Goal: Task Accomplishment & Management: Complete application form

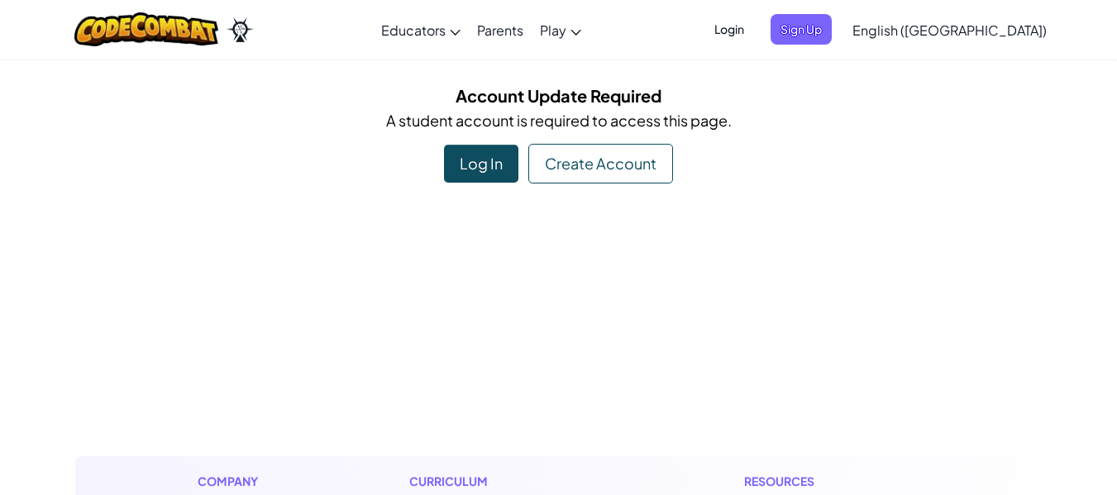
click at [465, 157] on div "Log In" at bounding box center [481, 164] width 74 height 38
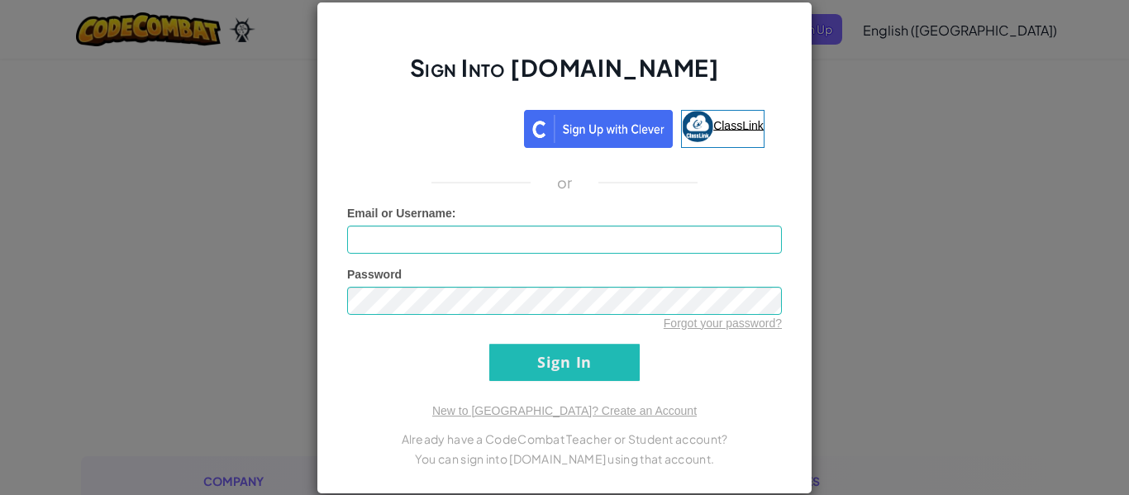
click at [710, 115] on link "ClassLink" at bounding box center [723, 129] width 84 height 38
click at [718, 122] on span "ClassLink" at bounding box center [738, 124] width 50 height 13
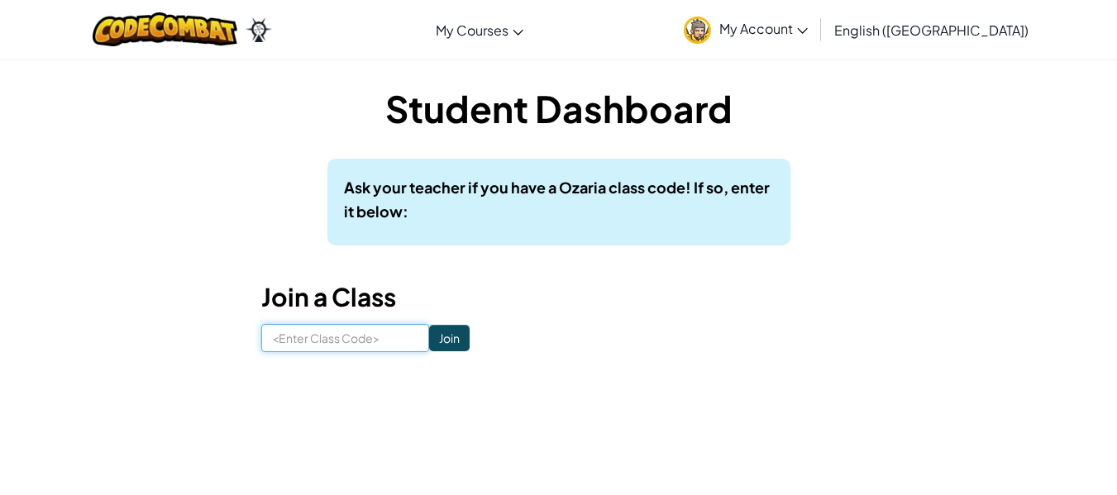
click at [384, 347] on input at bounding box center [345, 338] width 168 height 28
type input "BathSoftBed"
click at [442, 342] on input "Join" at bounding box center [449, 338] width 41 height 26
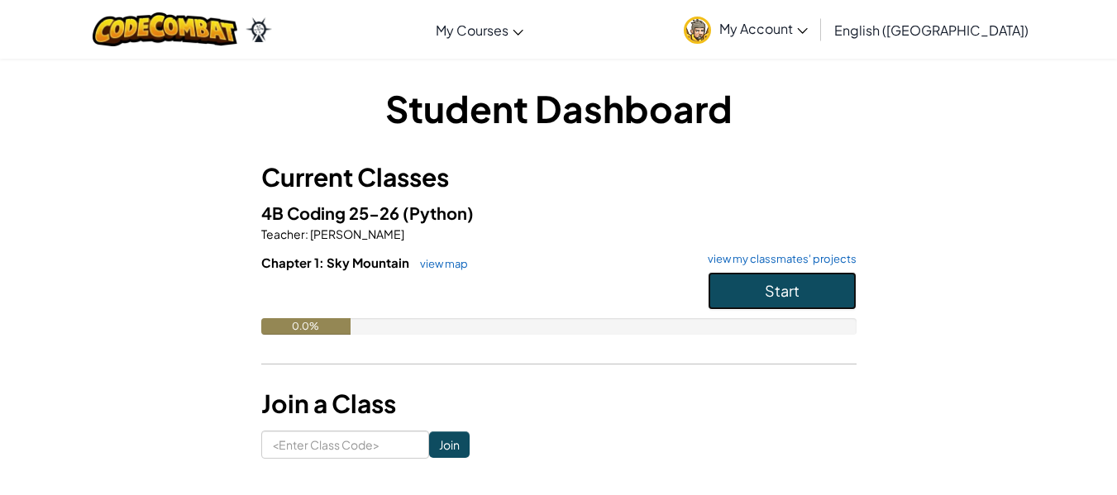
click at [772, 283] on span "Start" at bounding box center [782, 290] width 35 height 19
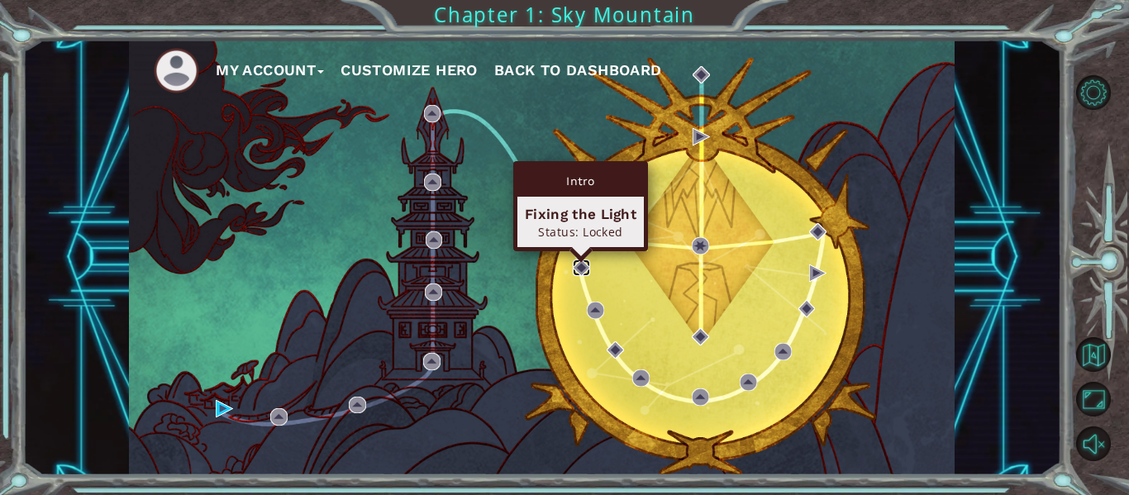
click at [584, 272] on img at bounding box center [581, 268] width 17 height 17
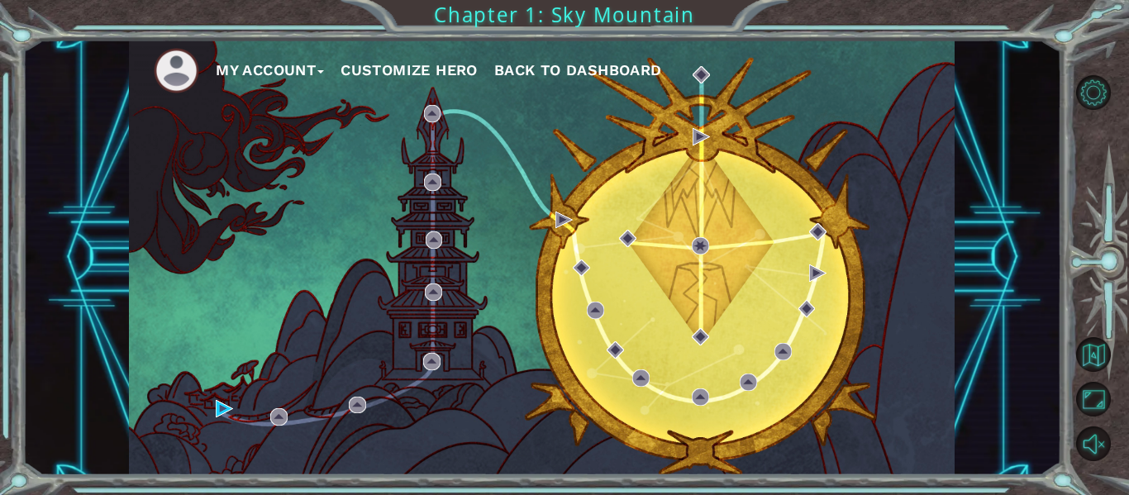
click at [633, 251] on div "My Account Customize Hero Back to Dashboard" at bounding box center [542, 258] width 826 height 436
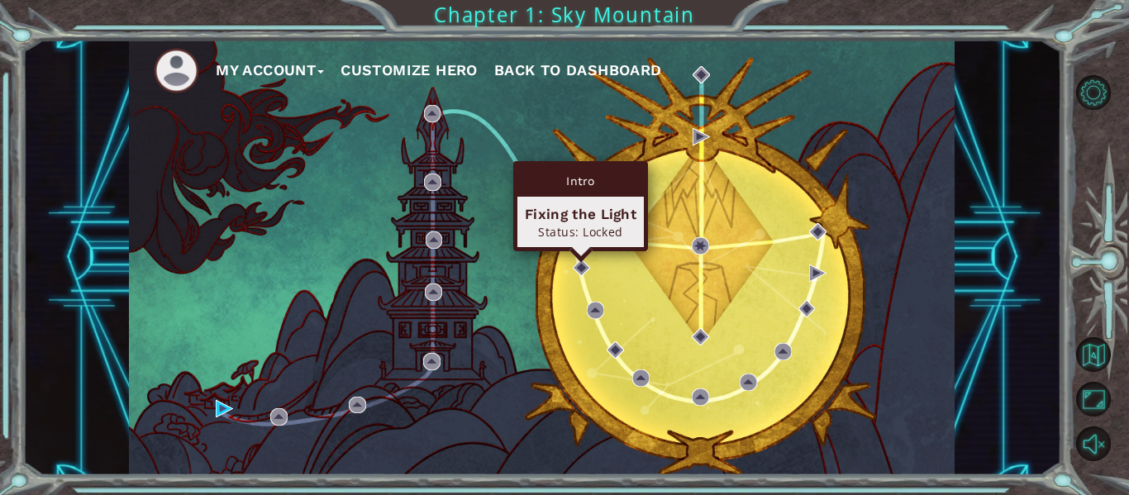
click at [581, 251] on div "Intro Fixing the Light Status: Locked" at bounding box center [580, 206] width 135 height 90
click at [581, 270] on img at bounding box center [581, 268] width 17 height 17
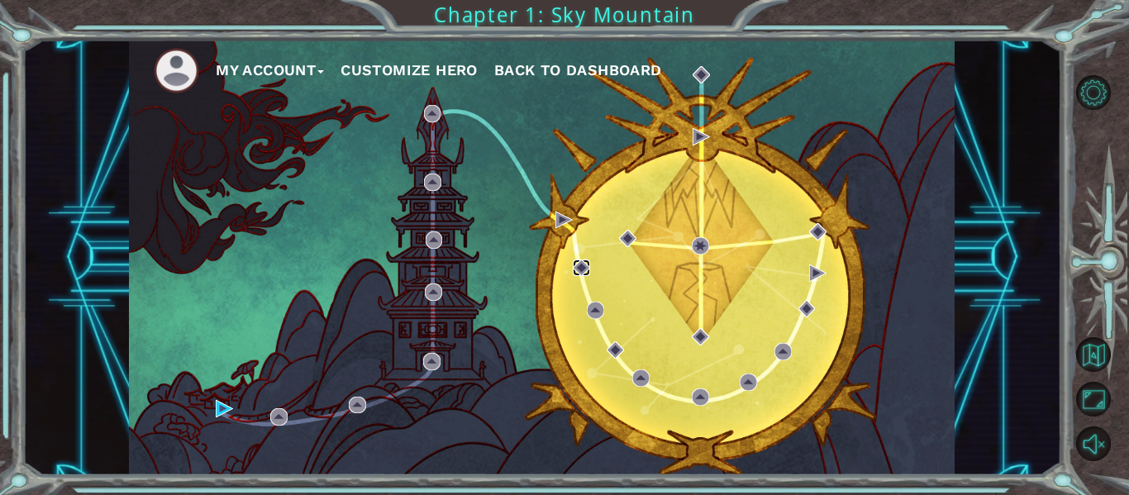
click at [581, 270] on img at bounding box center [581, 268] width 17 height 17
click at [356, 193] on div "My Account Customize Hero Back to Dashboard" at bounding box center [542, 258] width 826 height 436
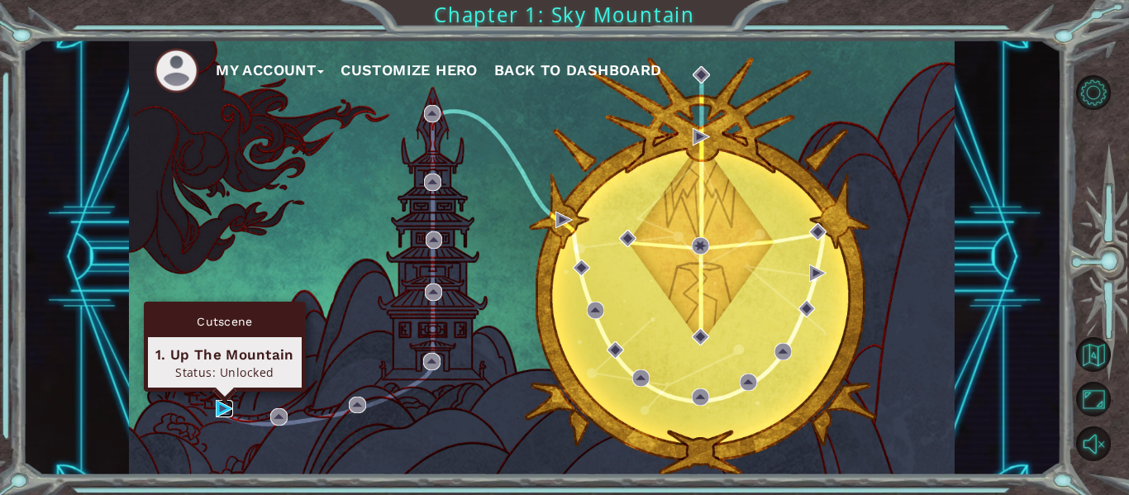
click at [220, 410] on img at bounding box center [224, 408] width 17 height 17
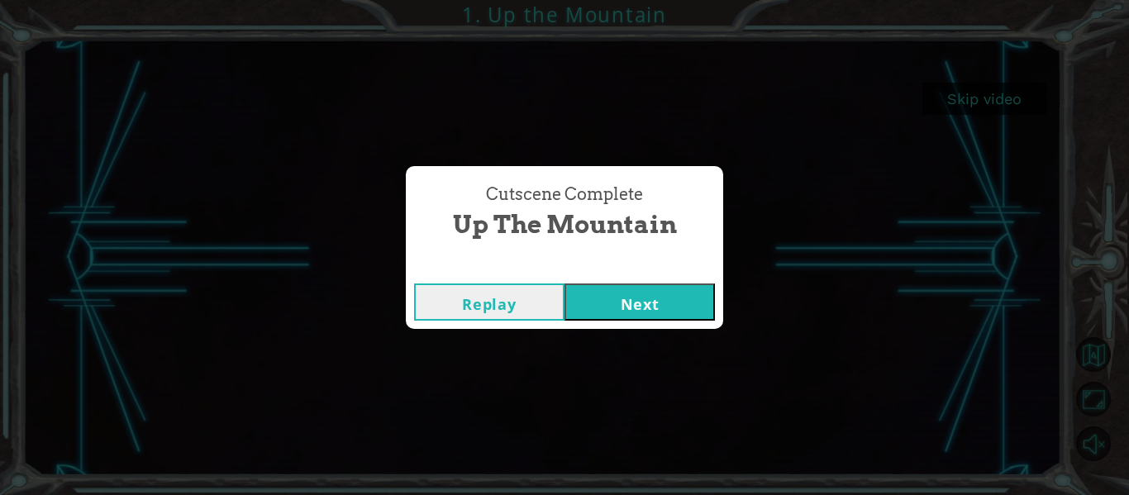
click at [611, 301] on button "Next" at bounding box center [640, 302] width 150 height 37
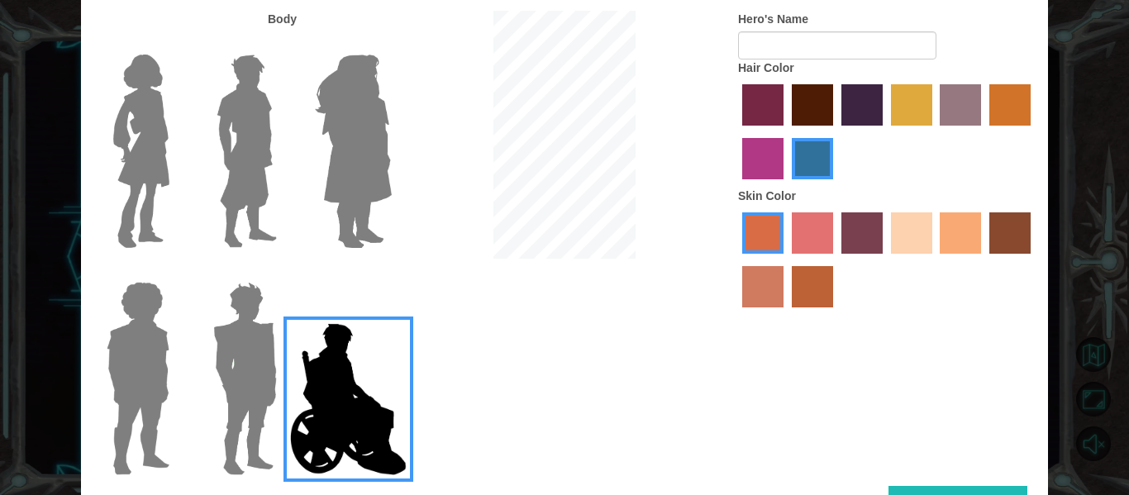
click at [639, 193] on div at bounding box center [564, 137] width 322 height 252
click at [818, 160] on label "lachmara hair color" at bounding box center [812, 158] width 41 height 41
click at [786, 185] on input "lachmara hair color" at bounding box center [786, 185] width 0 height 0
click at [308, 202] on img at bounding box center [353, 151] width 90 height 207
click at [391, 44] on input "Hero Amethyst" at bounding box center [391, 44] width 0 height 0
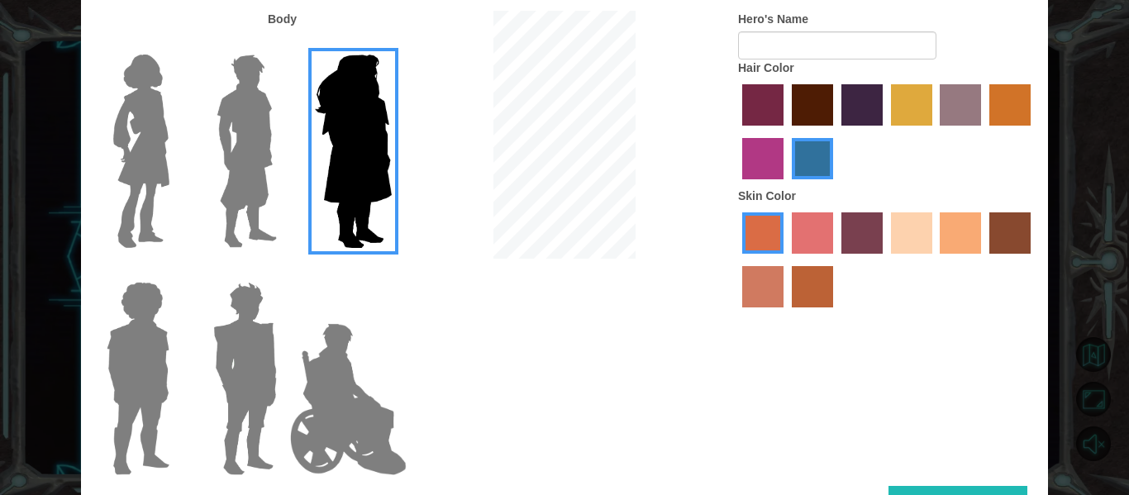
click at [148, 355] on img at bounding box center [138, 378] width 76 height 207
click at [176, 271] on input "Hero Steven" at bounding box center [176, 271] width 0 height 0
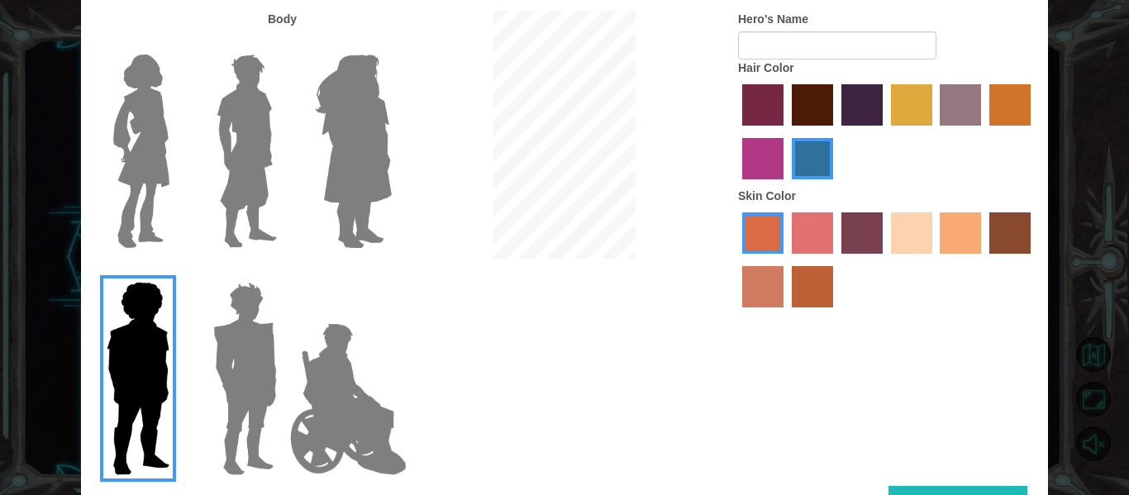
click at [253, 336] on img at bounding box center [245, 378] width 77 height 207
click at [284, 271] on input "Hero Garnet" at bounding box center [284, 271] width 0 height 0
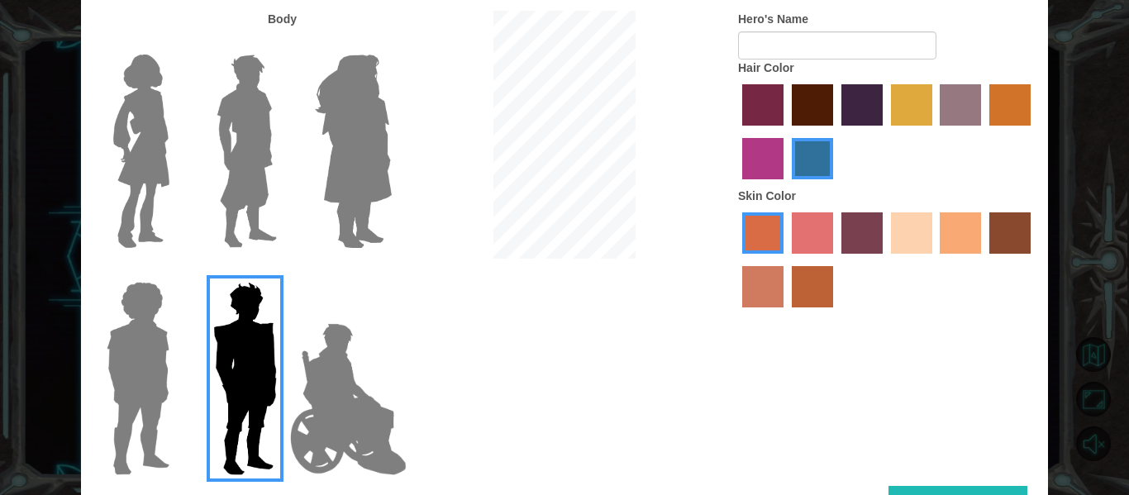
click at [291, 165] on div at bounding box center [241, 144] width 107 height 227
click at [271, 174] on img at bounding box center [247, 151] width 74 height 207
click at [284, 44] on input "Hero Lars" at bounding box center [284, 44] width 0 height 0
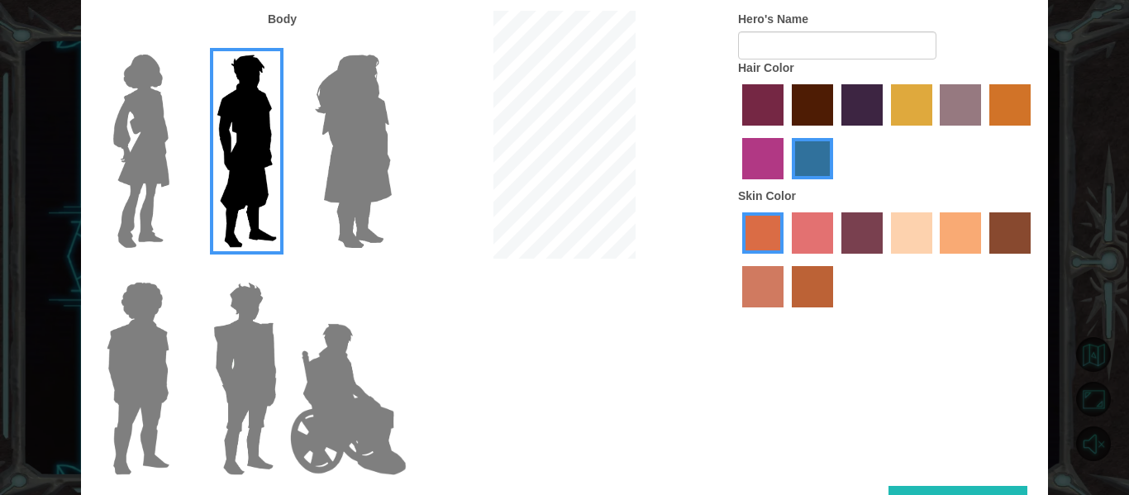
click at [153, 178] on img at bounding box center [141, 151] width 69 height 207
click at [176, 44] on input "Hero Connie" at bounding box center [176, 44] width 0 height 0
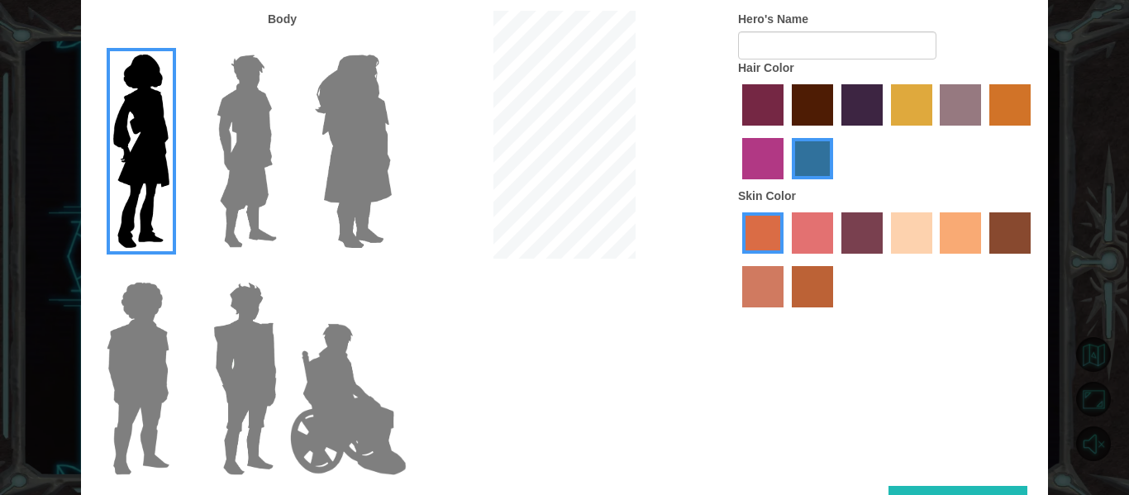
click at [270, 142] on img at bounding box center [247, 151] width 74 height 207
click at [284, 44] on input "Hero Lars" at bounding box center [284, 44] width 0 height 0
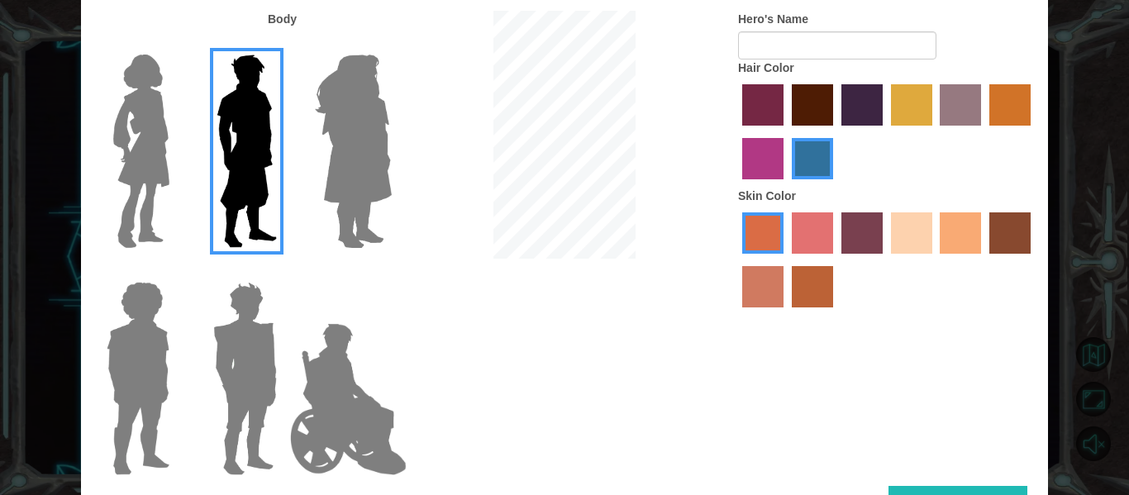
click at [2, 411] on div "Customize Your Hero Body Hero's Name Hair Color Skin Color Done" at bounding box center [564, 247] width 1129 height 495
click at [78, 366] on div "Customize Your Hero Body Hero's Name Hair Color Skin Color Done" at bounding box center [564, 247] width 1129 height 495
click at [903, 241] on label "sandy beach skin color" at bounding box center [911, 232] width 41 height 41
click at [885, 260] on input "sandy beach skin color" at bounding box center [885, 260] width 0 height 0
click at [950, 222] on label "tacao skin color" at bounding box center [960, 232] width 41 height 41
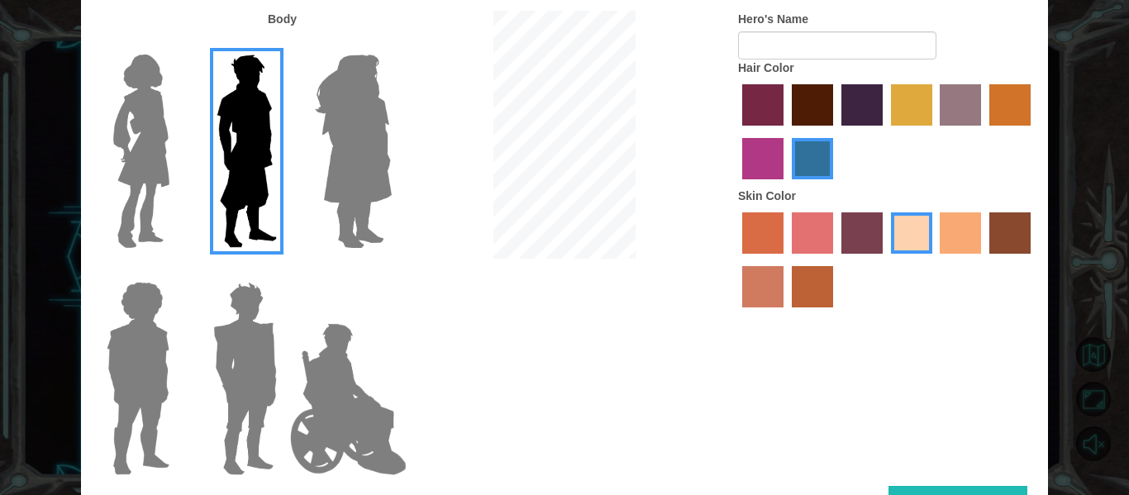
click at [935, 260] on input "tacao skin color" at bounding box center [935, 260] width 0 height 0
click at [816, 236] on label "froly skin color" at bounding box center [812, 232] width 41 height 41
click at [786, 260] on input "froly skin color" at bounding box center [786, 260] width 0 height 0
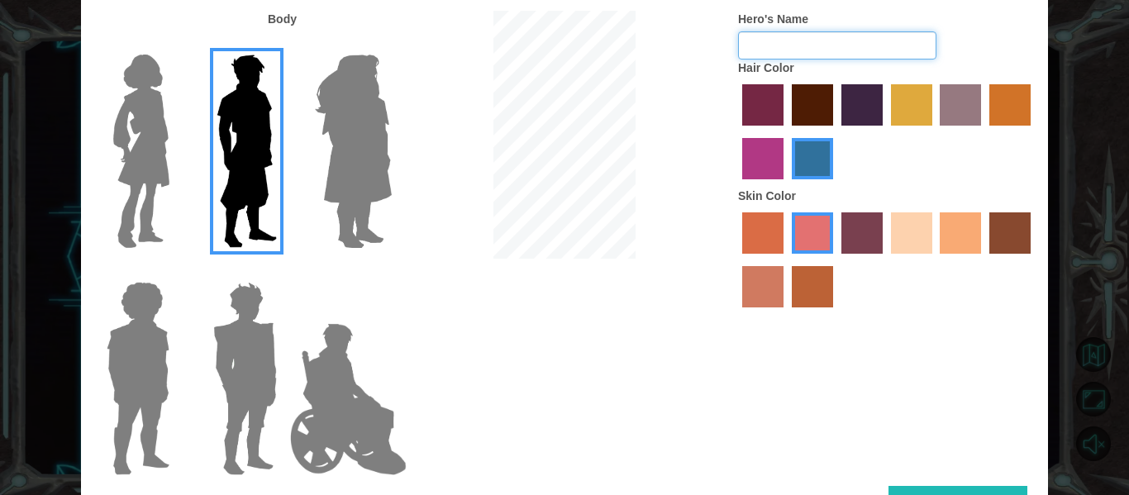
click at [798, 36] on input "Hero's Name" at bounding box center [837, 45] width 198 height 28
type input "Gabriel"
click at [797, 342] on div "Body Hero's Name Gabriel Hair Color Skin Color" at bounding box center [564, 248] width 967 height 475
click at [774, 287] on label "burning sand skin color" at bounding box center [762, 286] width 41 height 41
click at [1033, 260] on input "burning sand skin color" at bounding box center [1033, 260] width 0 height 0
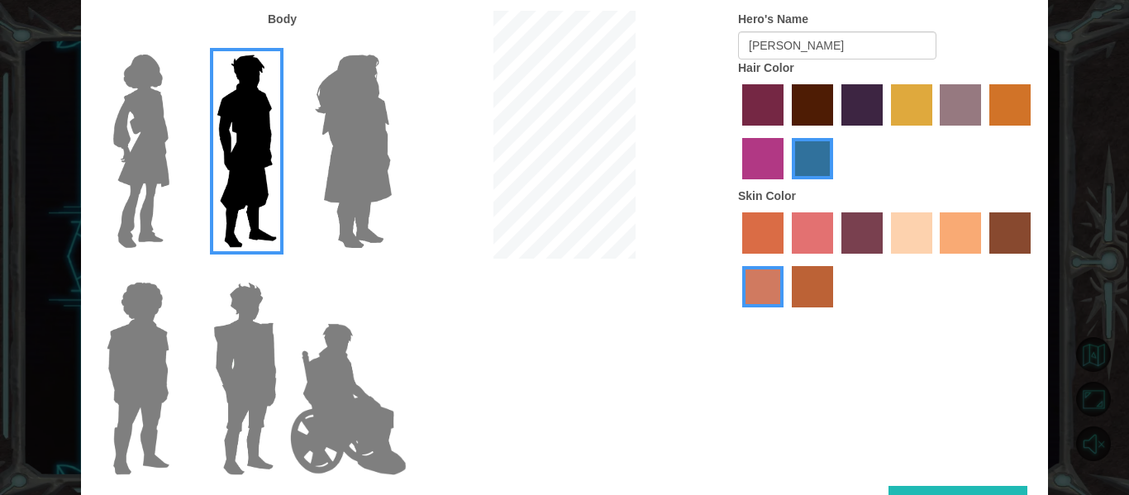
click at [795, 249] on label "froly skin color" at bounding box center [812, 232] width 41 height 41
click at [786, 260] on input "froly skin color" at bounding box center [786, 260] width 0 height 0
click at [942, 484] on div "Body Hero's Name Gabriel Hair Color Skin Color" at bounding box center [564, 248] width 967 height 475
